Goal: Check status

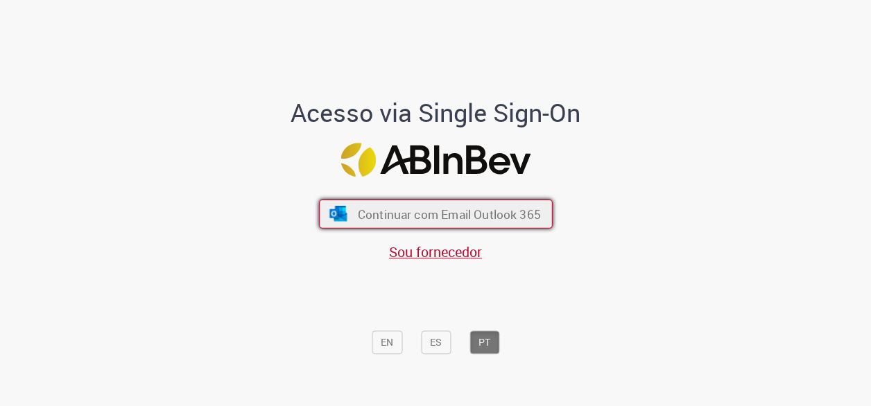
click at [395, 211] on span "Continuar com Email Outlook 365" at bounding box center [448, 214] width 183 height 16
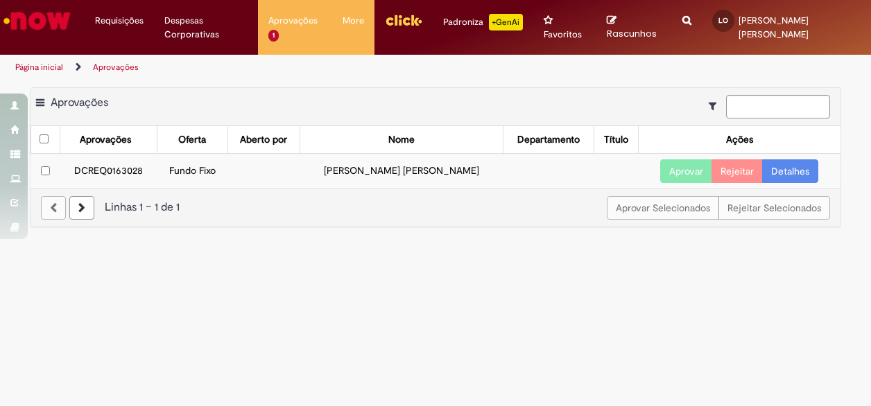
click at [144, 166] on td "DCREQ0163028" at bounding box center [109, 171] width 98 height 35
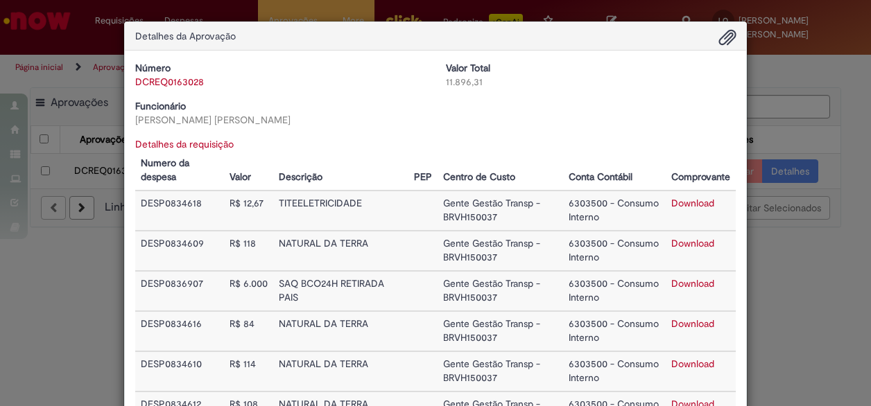
drag, startPoint x: 134, startPoint y: 116, endPoint x: 290, endPoint y: 125, distance: 156.2
click at [290, 125] on div "[PERSON_NAME] [PERSON_NAME]" at bounding box center [280, 120] width 290 height 14
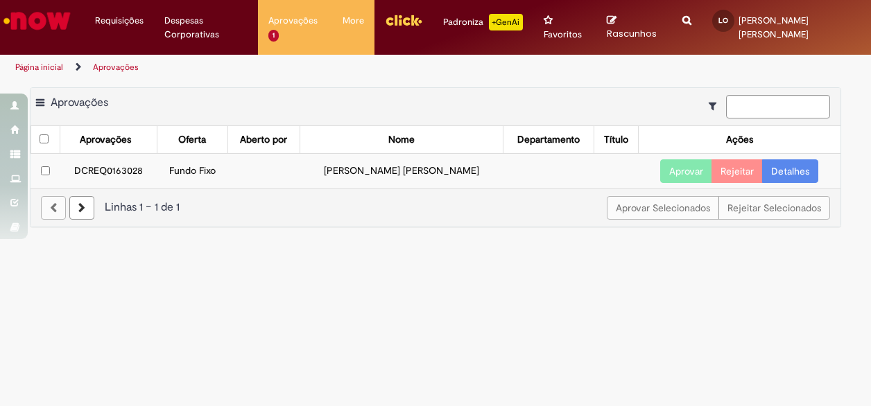
click at [128, 168] on td "DCREQ0163028" at bounding box center [109, 171] width 98 height 35
